Goal: Information Seeking & Learning: Learn about a topic

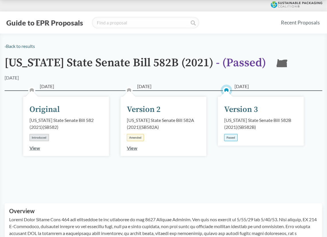
click at [56, 25] on button "Guide to EPR Proposals" at bounding box center [45, 22] width 80 height 9
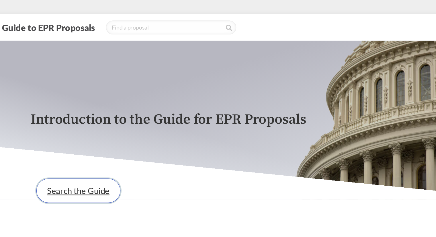
click at [65, 163] on link "Search the Guide" at bounding box center [69, 157] width 69 height 20
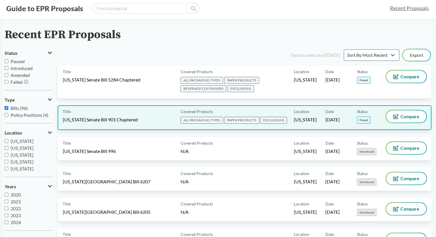
scroll to position [57, 0]
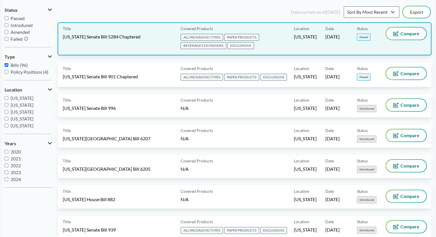
click at [126, 36] on span "Washington Senate Bill 5284 Chaptered" at bounding box center [102, 37] width 78 height 6
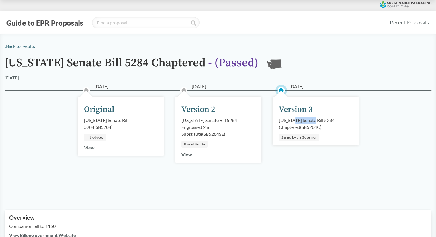
drag, startPoint x: 298, startPoint y: 117, endPoint x: 327, endPoint y: 121, distance: 29.4
click at [320, 119] on div "Washington Senate Bill 5284 Chaptered ( SB5284C )" at bounding box center [315, 124] width 73 height 14
click at [327, 121] on div "Washington Senate Bill 5284 Chaptered ( SB5284C )" at bounding box center [315, 124] width 73 height 14
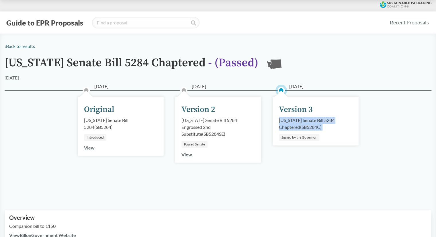
click at [327, 121] on div "Washington Senate Bill 5284 Chaptered ( SB5284C )" at bounding box center [315, 124] width 73 height 14
click at [319, 126] on div "Washington Senate Bill 5284 Chaptered ( SB5284C )" at bounding box center [315, 124] width 73 height 14
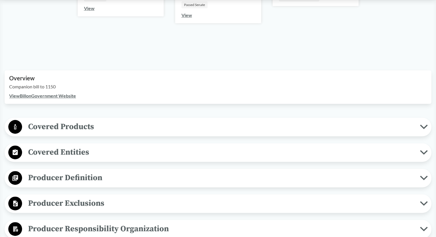
scroll to position [143, 0]
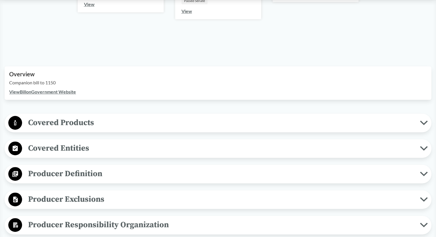
click at [54, 89] on link "View Bill on Government Website" at bounding box center [42, 91] width 67 height 5
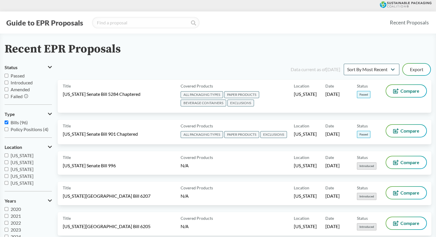
click at [24, 18] on button "Guide to EPR Proposals" at bounding box center [45, 22] width 80 height 9
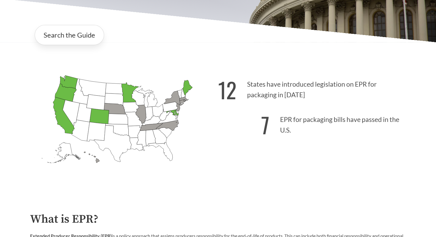
scroll to position [115, 0]
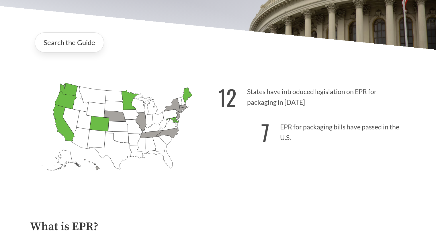
click at [186, 95] on icon "Maine Passed: 1" at bounding box center [187, 94] width 10 height 15
click at [61, 51] on link "Search the Guide" at bounding box center [69, 42] width 69 height 20
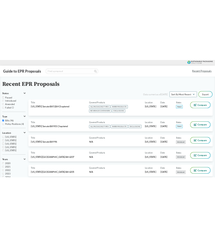
scroll to position [2994, 0]
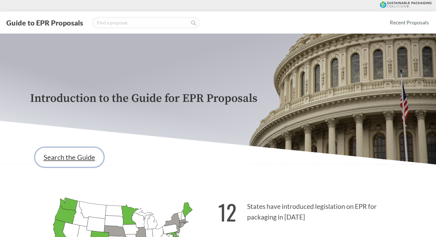
click at [77, 158] on link "Search the Guide" at bounding box center [69, 157] width 69 height 20
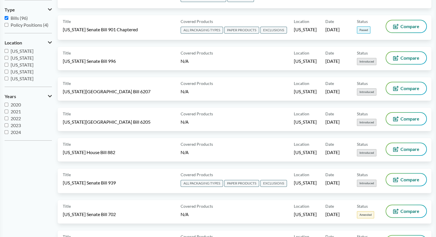
scroll to position [94, 0]
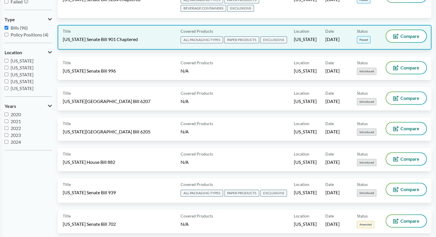
click at [310, 36] on span "Maryland" at bounding box center [305, 39] width 23 height 6
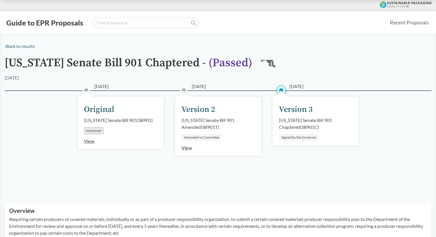
click at [327, 135] on div "05/13/2025 Version 3 Maryland Senate Bill 901 Chaptered ( SB901C ) Signed by th…" at bounding box center [315, 121] width 86 height 49
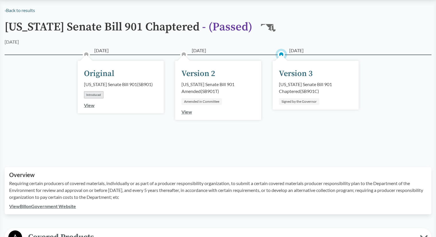
scroll to position [115, 0]
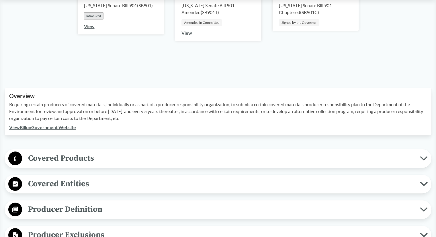
click at [71, 126] on link "View Bill on Government Website" at bounding box center [42, 126] width 67 height 5
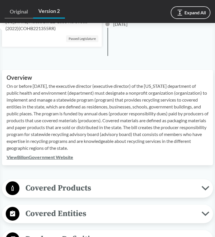
scroll to position [115, 0]
